Goal: Download file/media

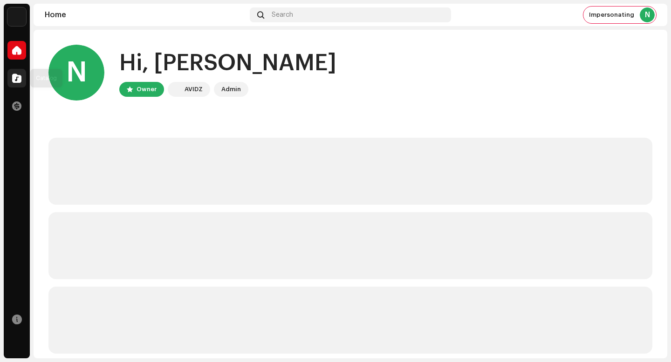
click at [22, 80] on div at bounding box center [16, 78] width 19 height 19
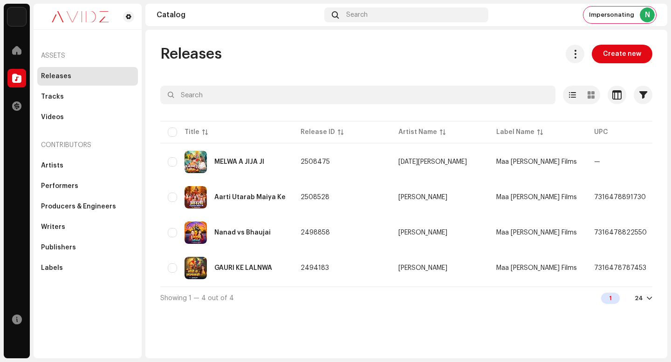
click at [575, 47] on button at bounding box center [575, 54] width 19 height 19
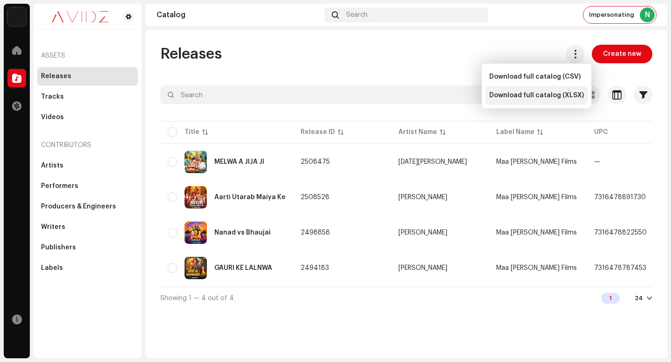
click at [564, 97] on span "Download full catalog (XLSX)" at bounding box center [536, 95] width 95 height 7
click at [617, 13] on span "Impersonating" at bounding box center [611, 14] width 45 height 7
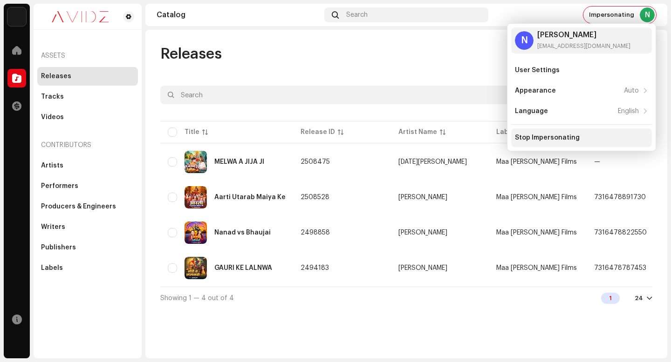
click at [588, 138] on div "Stop Impersonating" at bounding box center [581, 137] width 133 height 7
